Goal: Information Seeking & Learning: Learn about a topic

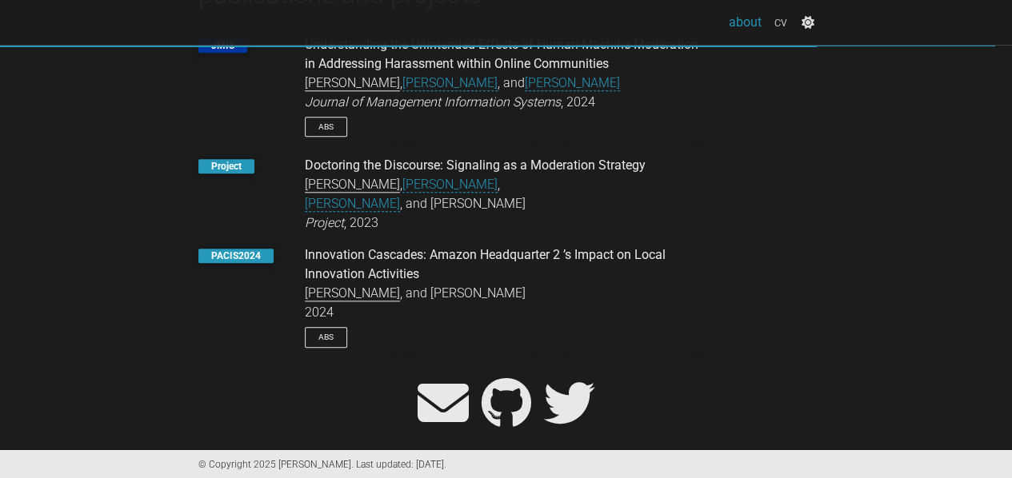
scroll to position [702, 0]
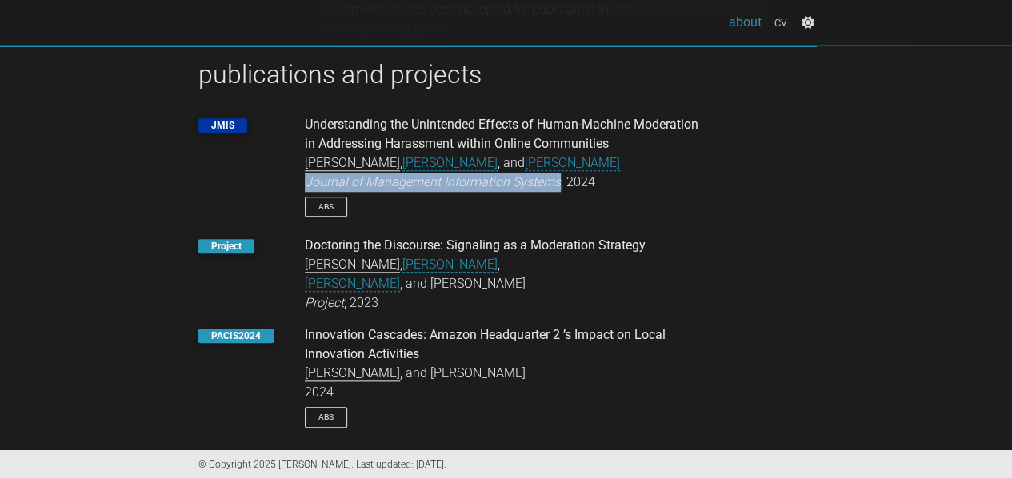
drag, startPoint x: 306, startPoint y: 186, endPoint x: 558, endPoint y: 181, distance: 252.9
click at [558, 181] on em "Journal of Management Information Systems" at bounding box center [433, 181] width 256 height 15
drag, startPoint x: 535, startPoint y: 181, endPoint x: 516, endPoint y: 184, distance: 19.5
click at [535, 180] on em "Journal of Management Information Systems" at bounding box center [433, 181] width 256 height 15
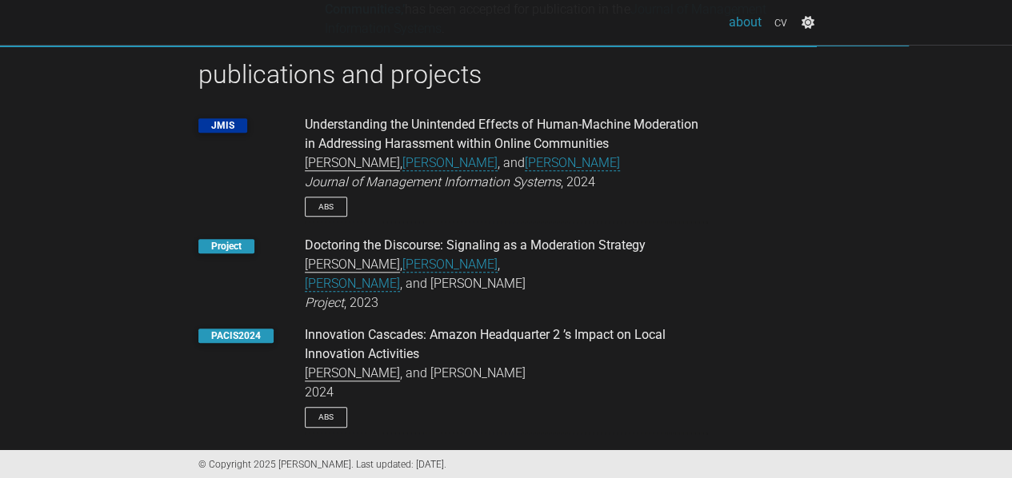
click at [278, 173] on div "JMIS Understanding the Unintended Effects of Human-Machine Moderation in Addres…" at bounding box center [506, 169] width 640 height 108
drag, startPoint x: 309, startPoint y: 183, endPoint x: 422, endPoint y: 184, distance: 113.6
click at [424, 184] on em "Journal of Management Information Systems" at bounding box center [433, 181] width 256 height 15
click at [286, 184] on div "JMIS Understanding the Unintended Effects of Human-Machine Moderation in Addres…" at bounding box center [506, 169] width 640 height 108
drag, startPoint x: 308, startPoint y: 181, endPoint x: 413, endPoint y: 183, distance: 104.8
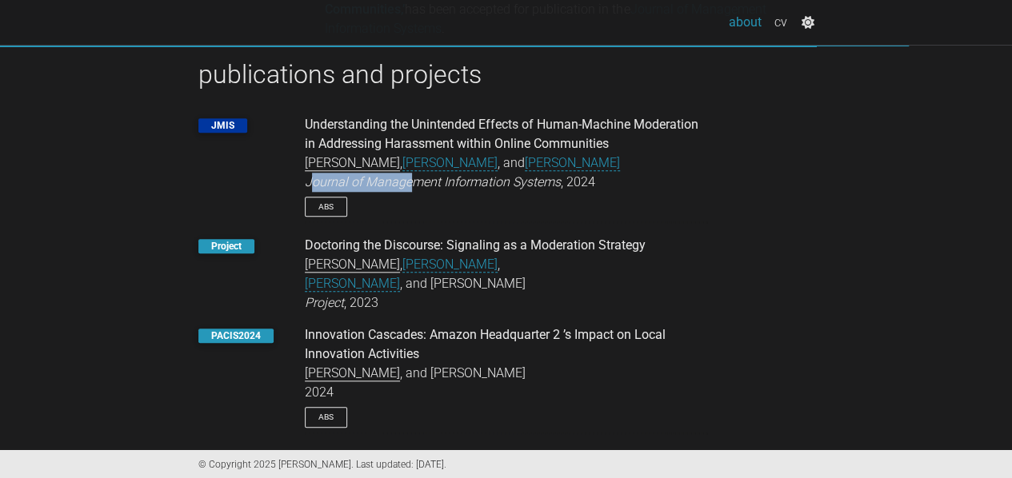
click at [413, 183] on em "Journal of Management Information Systems" at bounding box center [433, 181] width 256 height 15
click at [232, 197] on div "JMIS Understanding the Unintended Effects of Human-Machine Moderation in Addres…" at bounding box center [506, 169] width 640 height 108
click at [778, 18] on link "cv" at bounding box center [781, 22] width 26 height 32
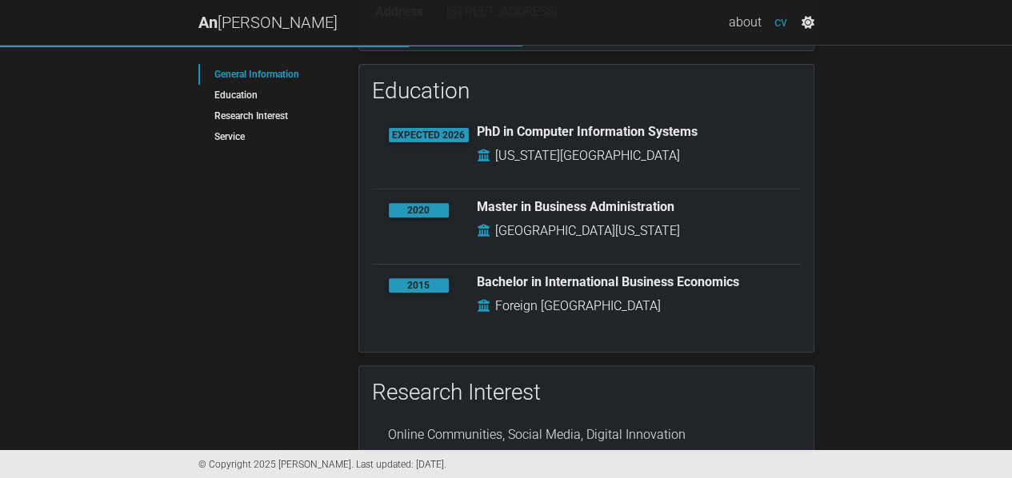
scroll to position [240, 0]
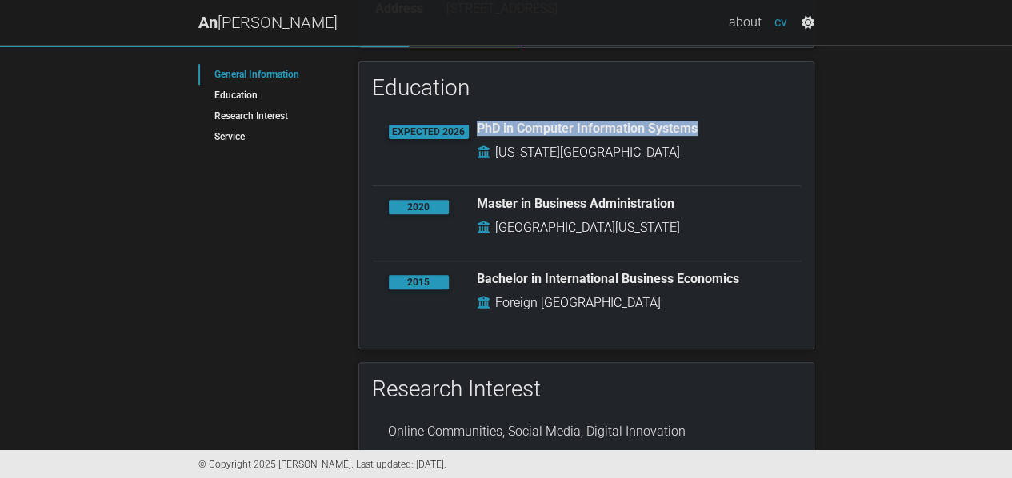
drag, startPoint x: 475, startPoint y: 130, endPoint x: 722, endPoint y: 133, distance: 247.2
click at [722, 133] on div "PhD in Computer Information Systems [US_STATE][GEOGRAPHIC_DATA]" at bounding box center [621, 148] width 350 height 55
click at [704, 162] on div "PhD in Computer Information Systems [US_STATE][GEOGRAPHIC_DATA]" at bounding box center [621, 148] width 350 height 55
drag, startPoint x: 668, startPoint y: 158, endPoint x: 491, endPoint y: 164, distance: 176.9
click at [491, 164] on div "PhD in Computer Information Systems [US_STATE][GEOGRAPHIC_DATA]" at bounding box center [621, 148] width 350 height 55
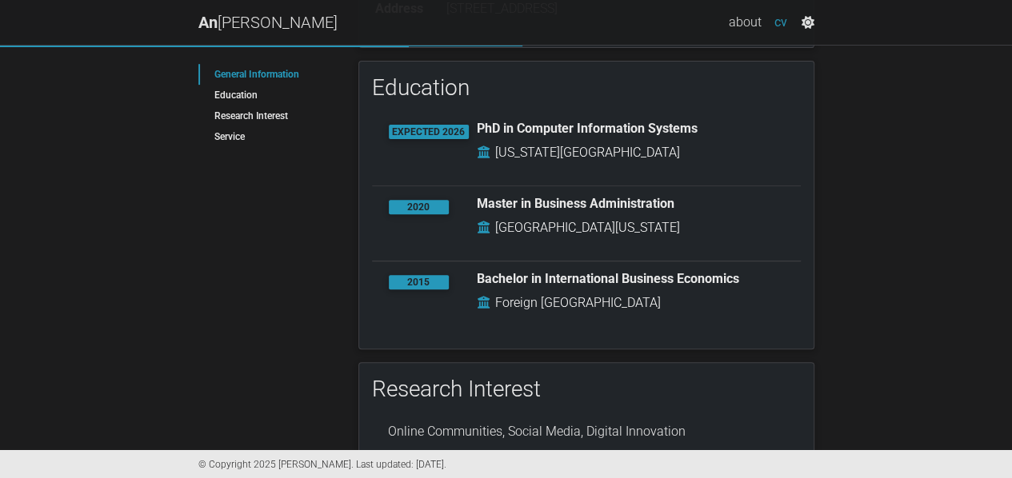
click at [491, 162] on div "PhD in Computer Information Systems [US_STATE][GEOGRAPHIC_DATA]" at bounding box center [621, 148] width 350 height 55
drag, startPoint x: 490, startPoint y: 156, endPoint x: 635, endPoint y: 151, distance: 145.7
click at [635, 151] on div "PhD in Computer Information Systems [US_STATE][GEOGRAPHIC_DATA]" at bounding box center [621, 148] width 350 height 55
click at [635, 152] on div "PhD in Computer Information Systems [US_STATE][GEOGRAPHIC_DATA]" at bounding box center [621, 148] width 350 height 55
drag, startPoint x: 623, startPoint y: 152, endPoint x: 506, endPoint y: 158, distance: 117.7
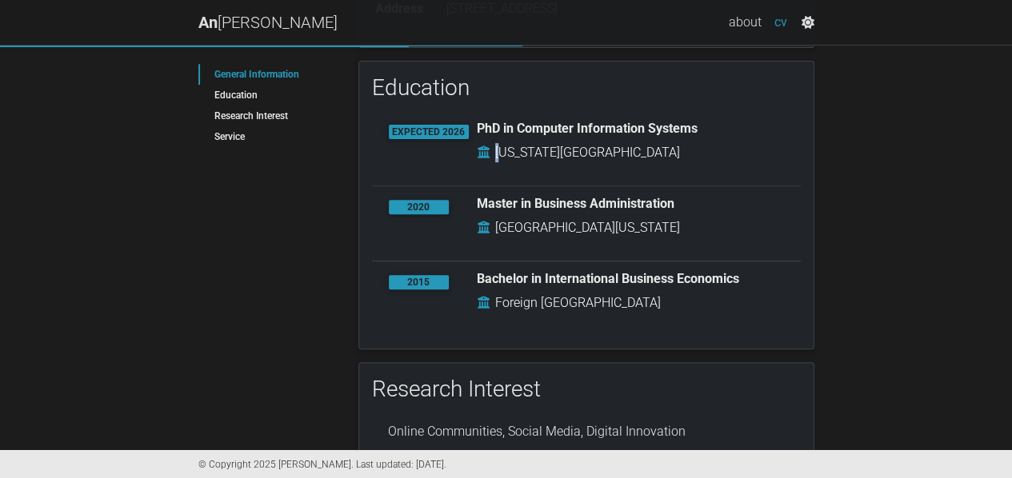
click at [506, 158] on div "PhD in Computer Information Systems [US_STATE][GEOGRAPHIC_DATA]" at bounding box center [621, 148] width 350 height 55
click at [536, 167] on div "PhD in Computer Information Systems Georgia State University" at bounding box center [621, 148] width 350 height 55
drag, startPoint x: 633, startPoint y: 150, endPoint x: 486, endPoint y: 149, distance: 147.2
click at [486, 149] on div "PhD in Computer Information Systems Georgia State University" at bounding box center [621, 148] width 350 height 55
copy table
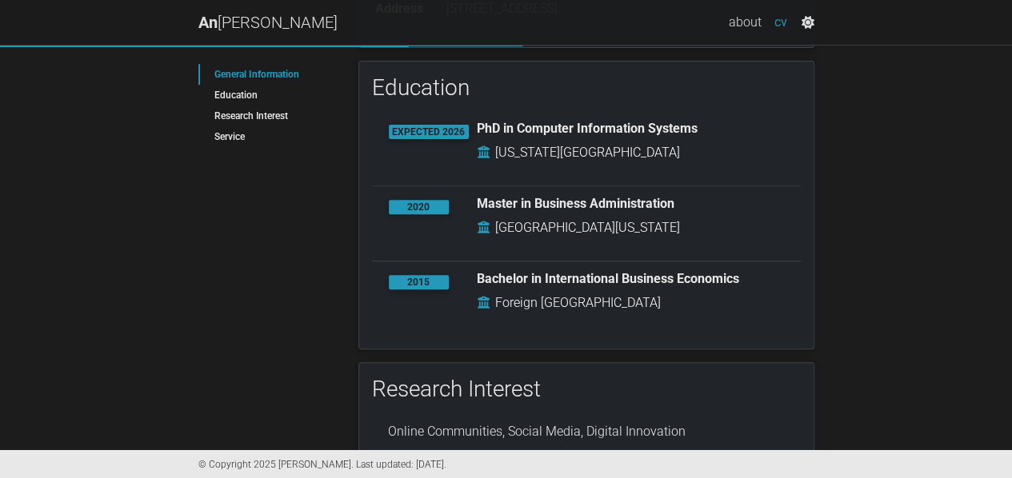
click at [493, 155] on td at bounding box center [486, 152] width 18 height 21
drag, startPoint x: 493, startPoint y: 155, endPoint x: 638, endPoint y: 159, distance: 144.9
click at [638, 159] on div "PhD in Computer Information Systems Georgia State University" at bounding box center [621, 148] width 350 height 55
click at [347, 214] on div "cv General Information Full Name An Nguyen Email anguyen 1 9 2 (at) gsu.edu Add…" at bounding box center [586, 247] width 480 height 807
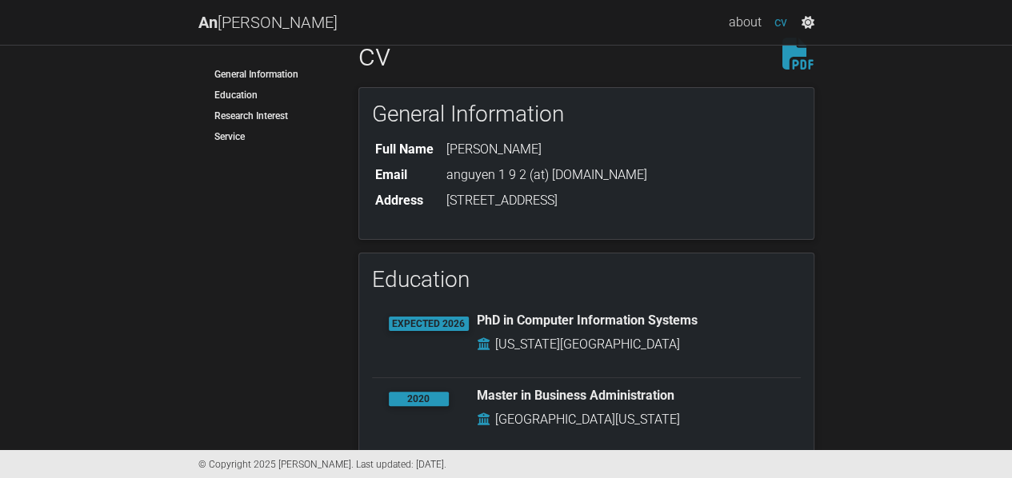
scroll to position [0, 0]
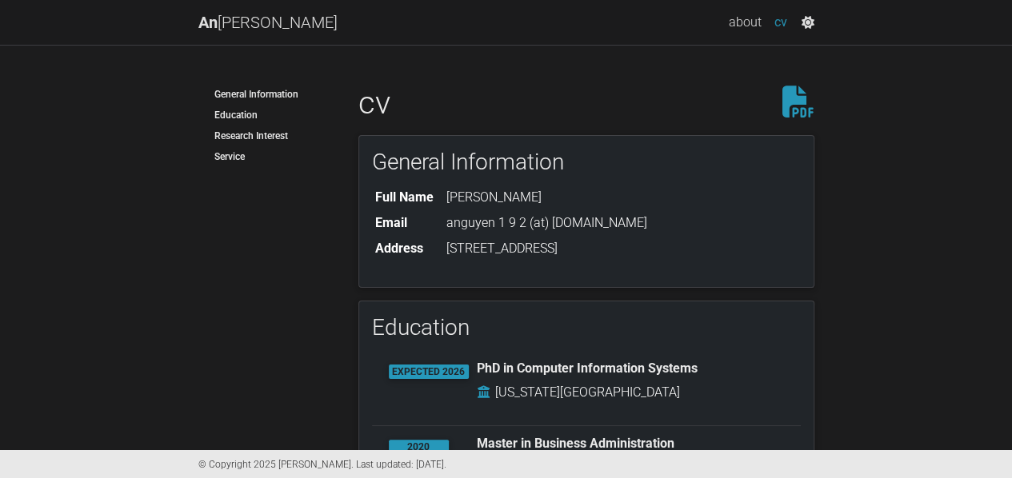
click at [810, 102] on icon at bounding box center [798, 102] width 32 height 32
click at [234, 34] on link "An Nguyen" at bounding box center [267, 22] width 139 height 32
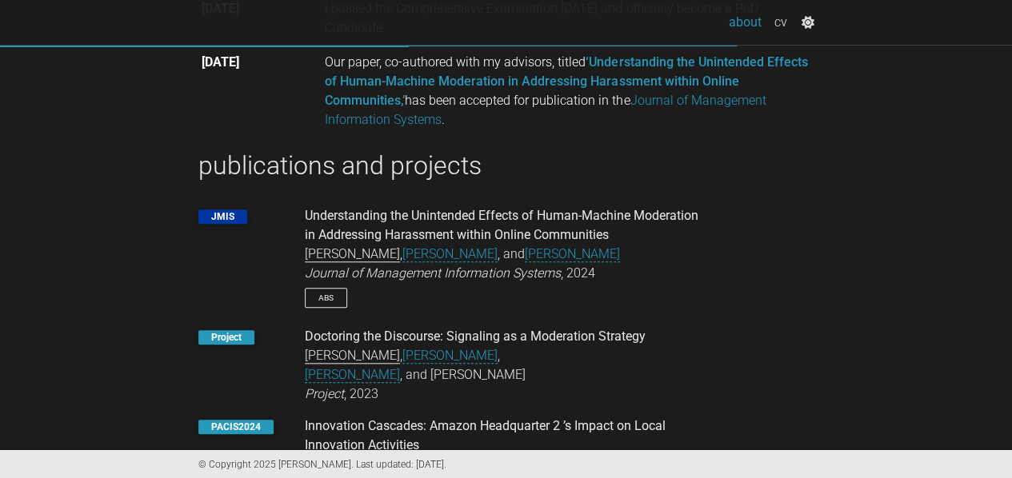
scroll to position [782, 0]
